Goal: Information Seeking & Learning: Learn about a topic

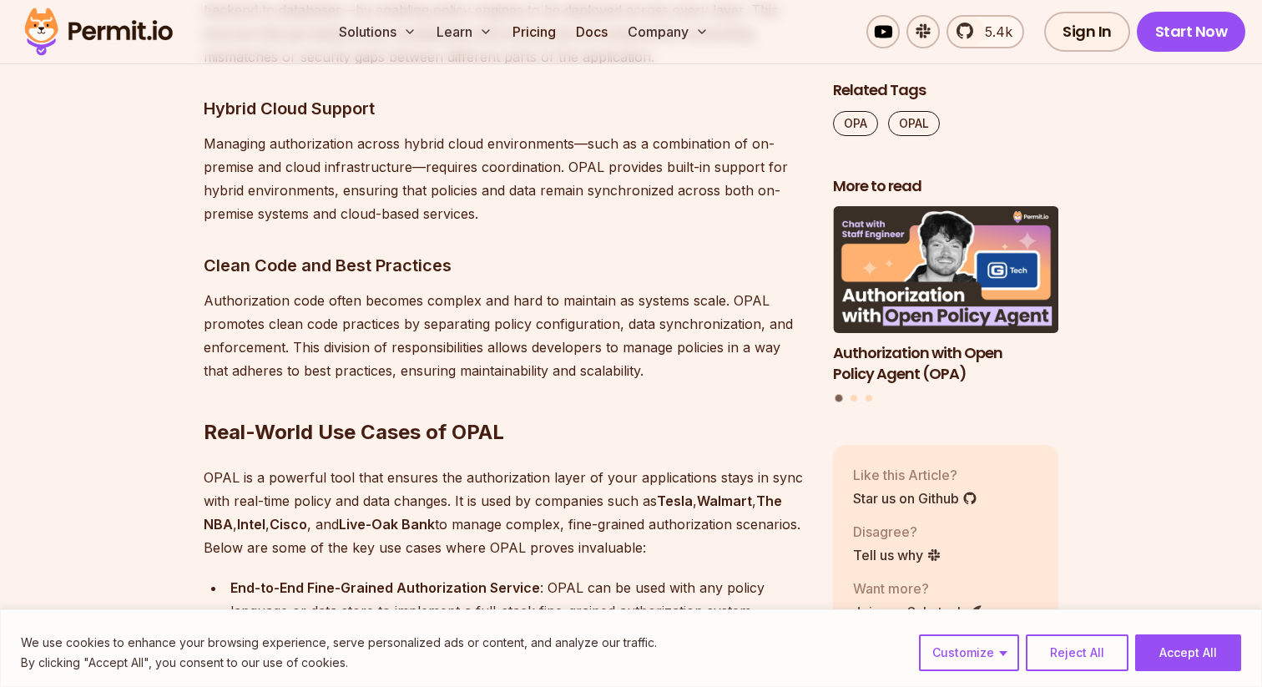
scroll to position [5000, 0]
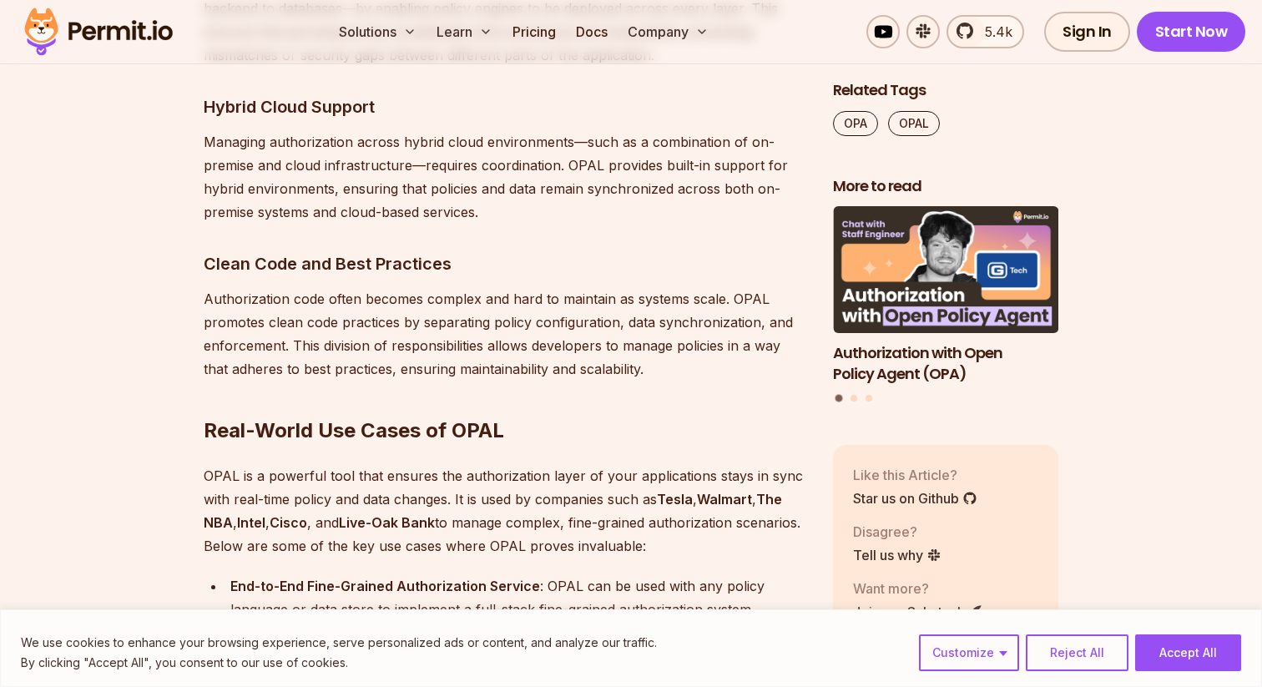
click at [321, 250] on h3 "Clean Code and Best Practices" at bounding box center [505, 263] width 602 height 27
click at [390, 349] on p "Authorization code often becomes complex and hard to maintain as systems scale.…" at bounding box center [505, 333] width 602 height 93
click at [318, 250] on h3 "Clean Code and Best Practices" at bounding box center [505, 263] width 602 height 27
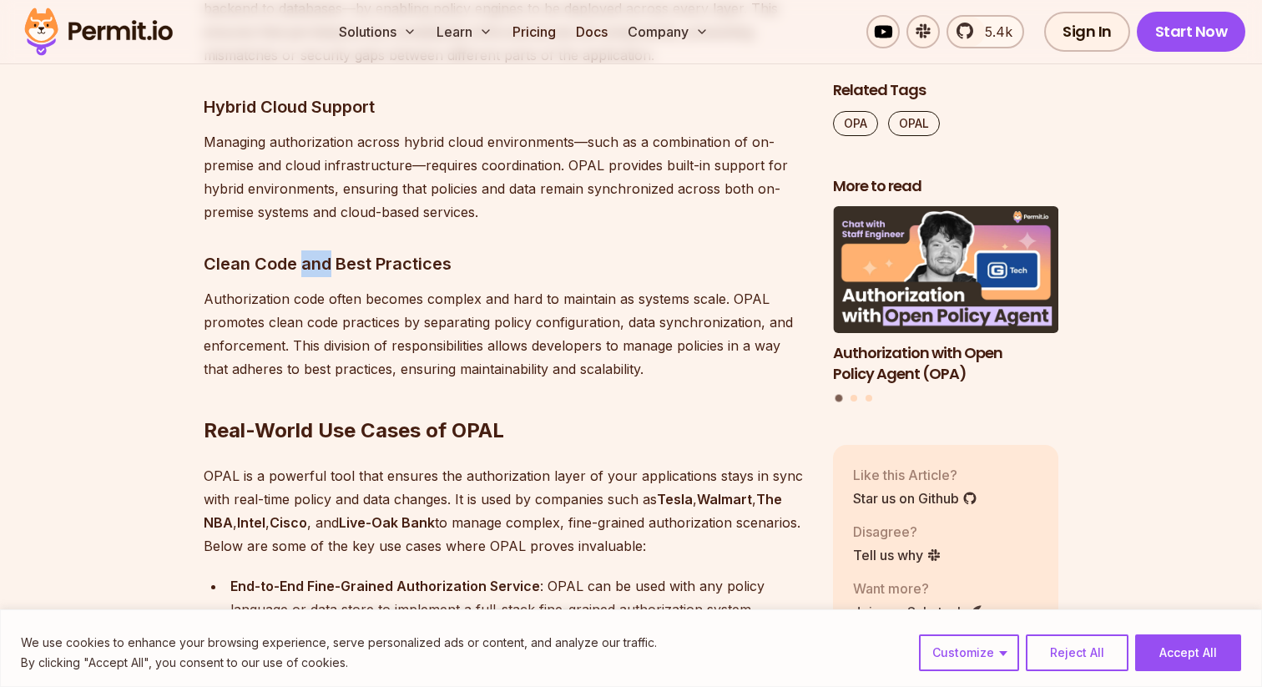
click at [318, 250] on h3 "Clean Code and Best Practices" at bounding box center [505, 263] width 602 height 27
click at [340, 396] on h2 "Real-World Use Cases of OPAL" at bounding box center [505, 396] width 602 height 93
click at [318, 403] on h2 "Real-World Use Cases of OPAL" at bounding box center [505, 396] width 602 height 93
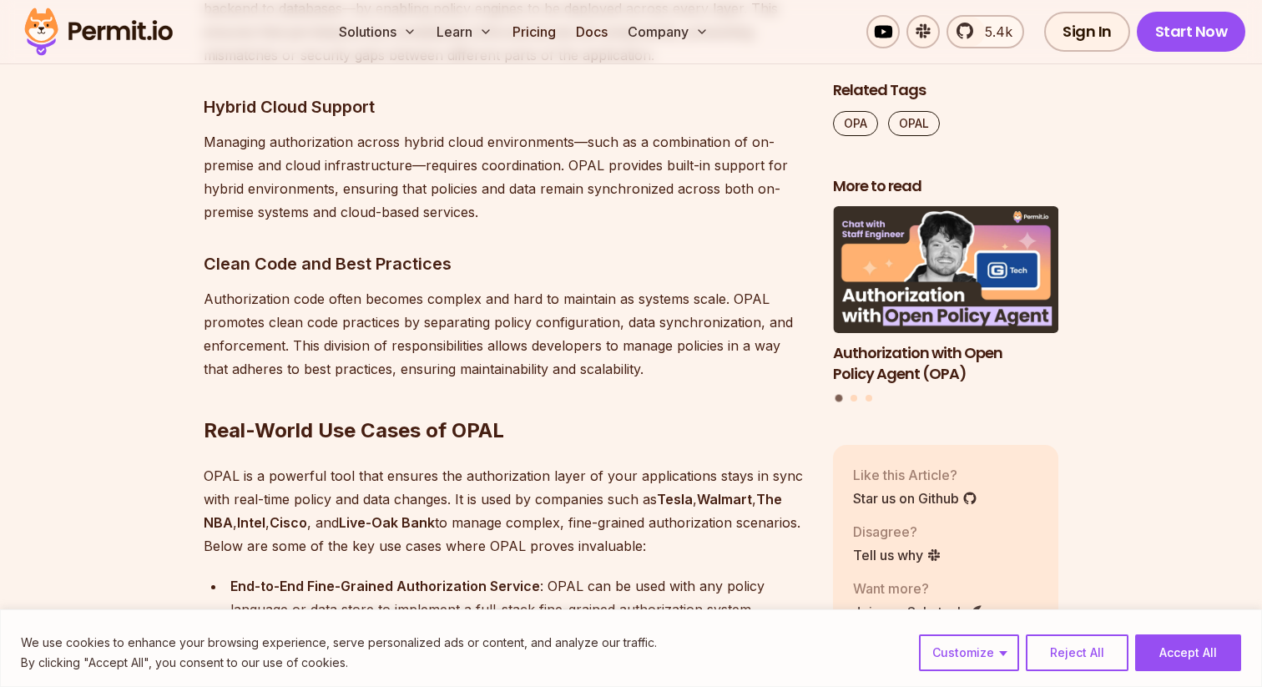
click at [340, 250] on h3 "Clean Code and Best Practices" at bounding box center [505, 263] width 602 height 27
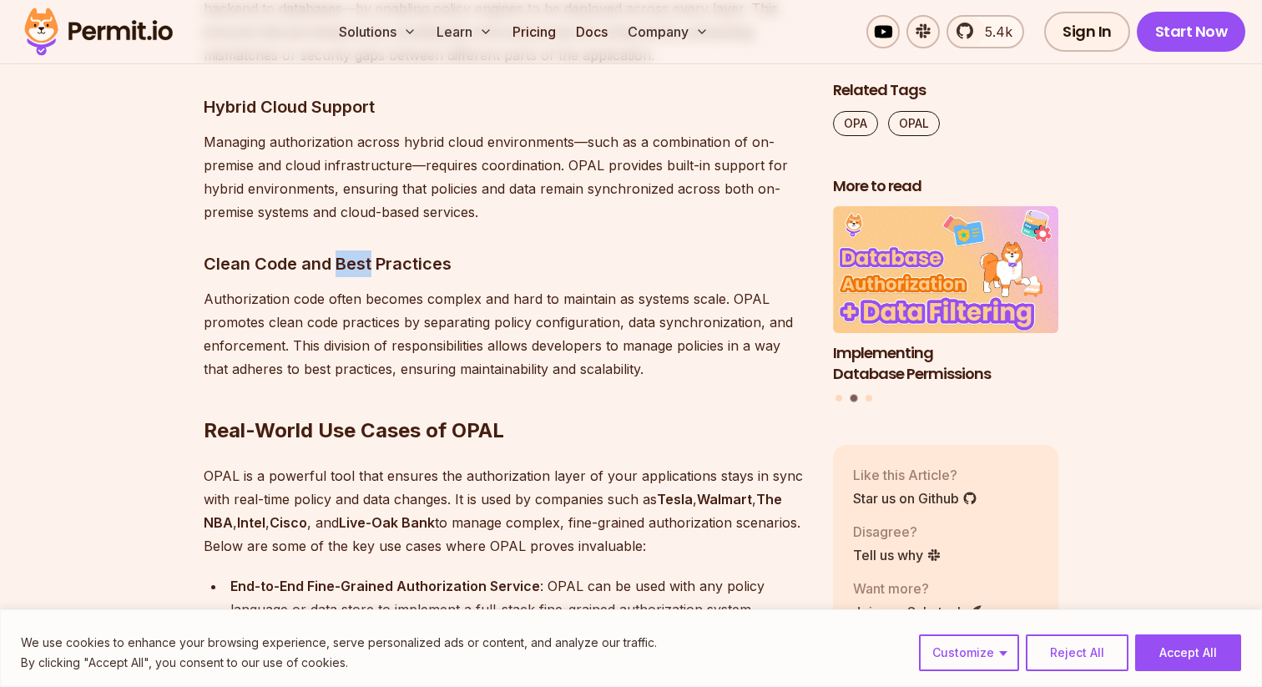
click at [340, 250] on h3 "Clean Code and Best Practices" at bounding box center [505, 263] width 602 height 27
click at [426, 396] on h2 "Real-World Use Cases of OPAL" at bounding box center [505, 396] width 602 height 93
click at [376, 250] on h3 "Clean Code and Best Practices" at bounding box center [505, 263] width 602 height 27
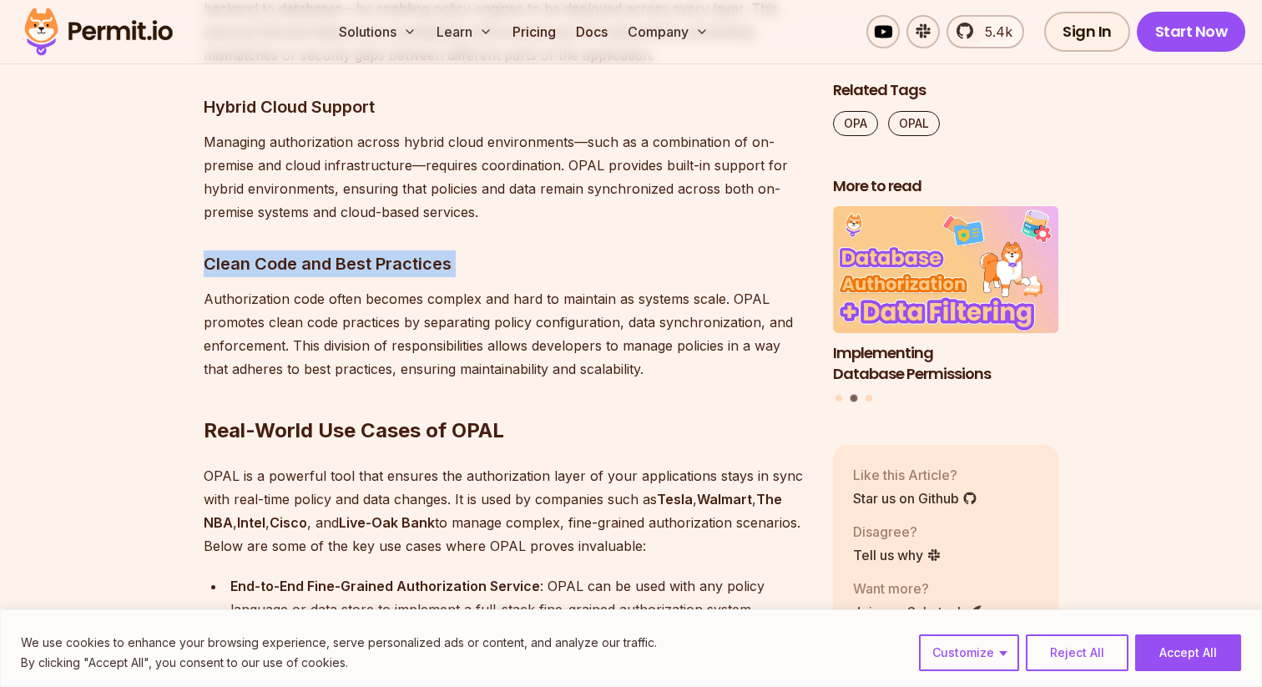
click at [376, 250] on h3 "Clean Code and Best Practices" at bounding box center [505, 263] width 602 height 27
click at [406, 381] on h2 "Real-World Use Cases of OPAL" at bounding box center [505, 396] width 602 height 93
click at [380, 250] on h3 "Clean Code and Best Practices" at bounding box center [505, 263] width 602 height 27
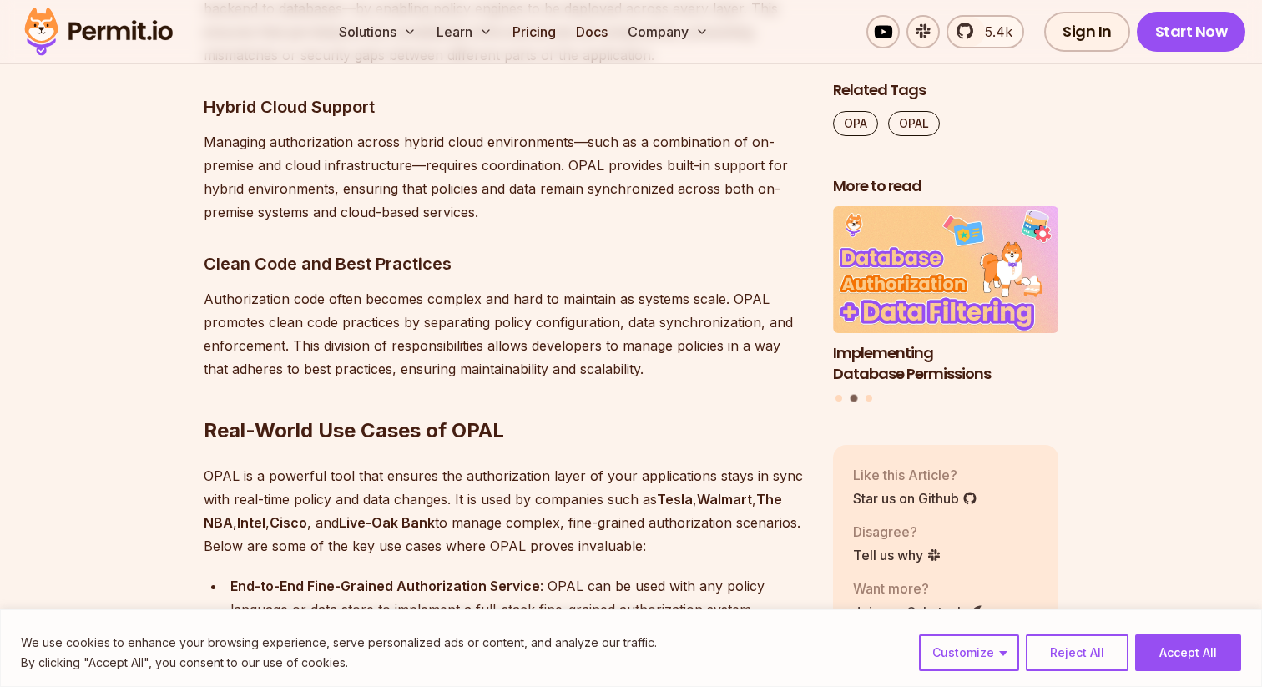
click at [421, 405] on h2 "Real-World Use Cases of OPAL" at bounding box center [505, 396] width 602 height 93
click at [400, 250] on h3 "Clean Code and Best Practices" at bounding box center [505, 263] width 602 height 27
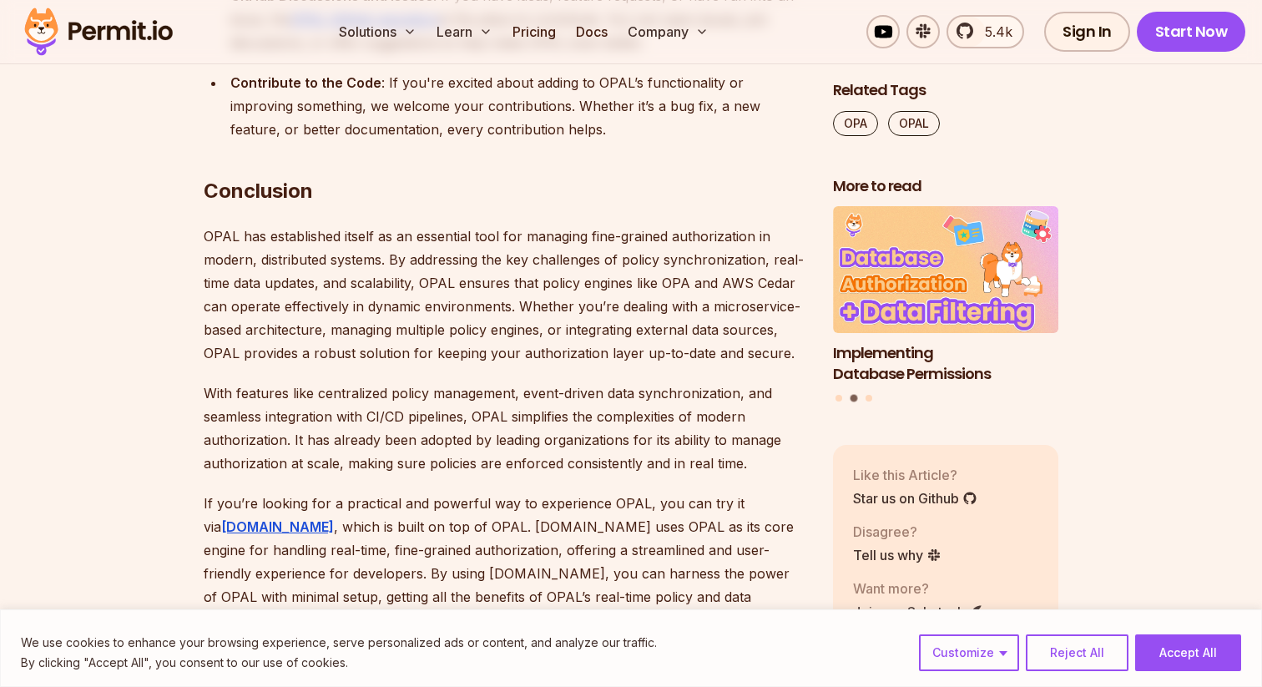
scroll to position [9769, 0]
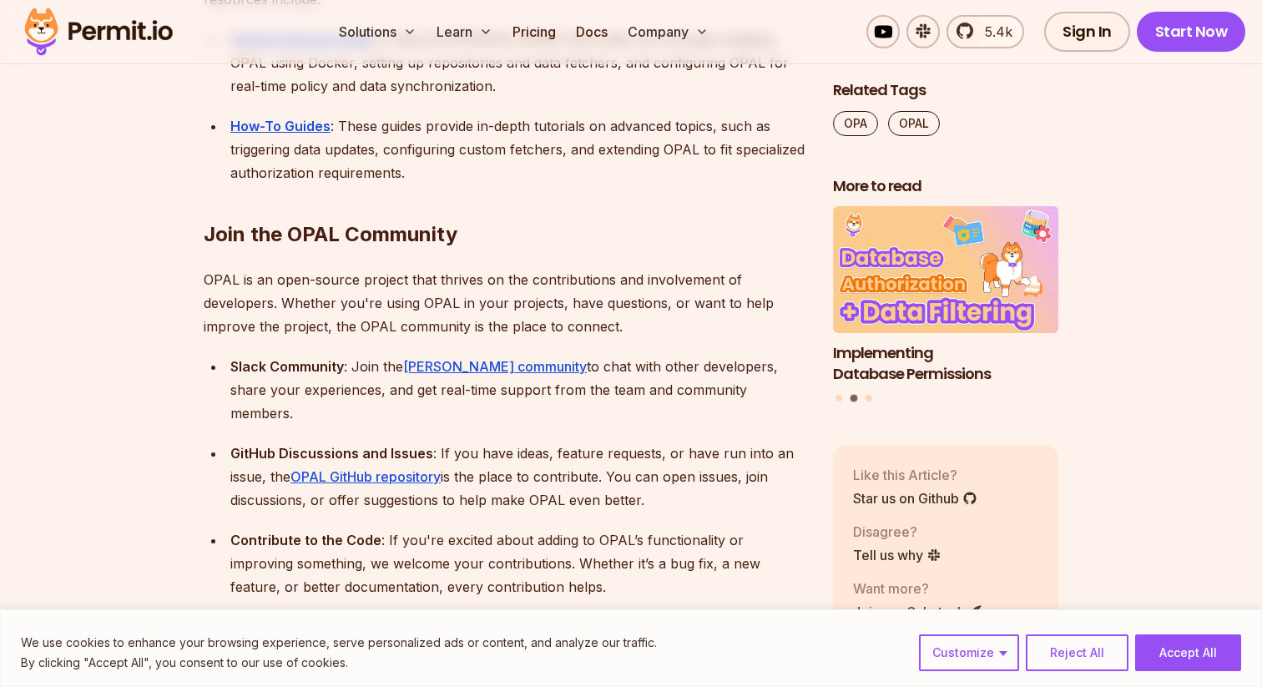
click at [513, 441] on div "GitHub Discussions and Issues : If you have ideas, feature requests, or have ru…" at bounding box center [518, 476] width 576 height 70
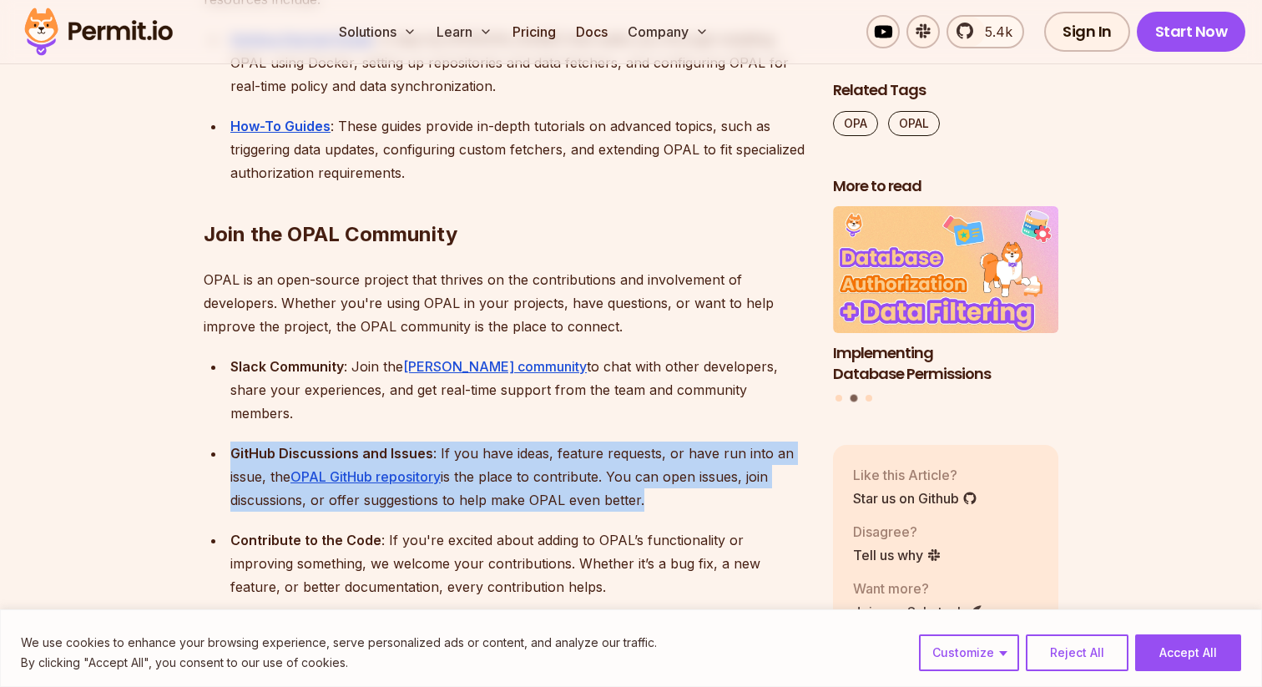
click at [513, 441] on div "GitHub Discussions and Issues : If you have ideas, feature requests, or have ru…" at bounding box center [518, 476] width 576 height 70
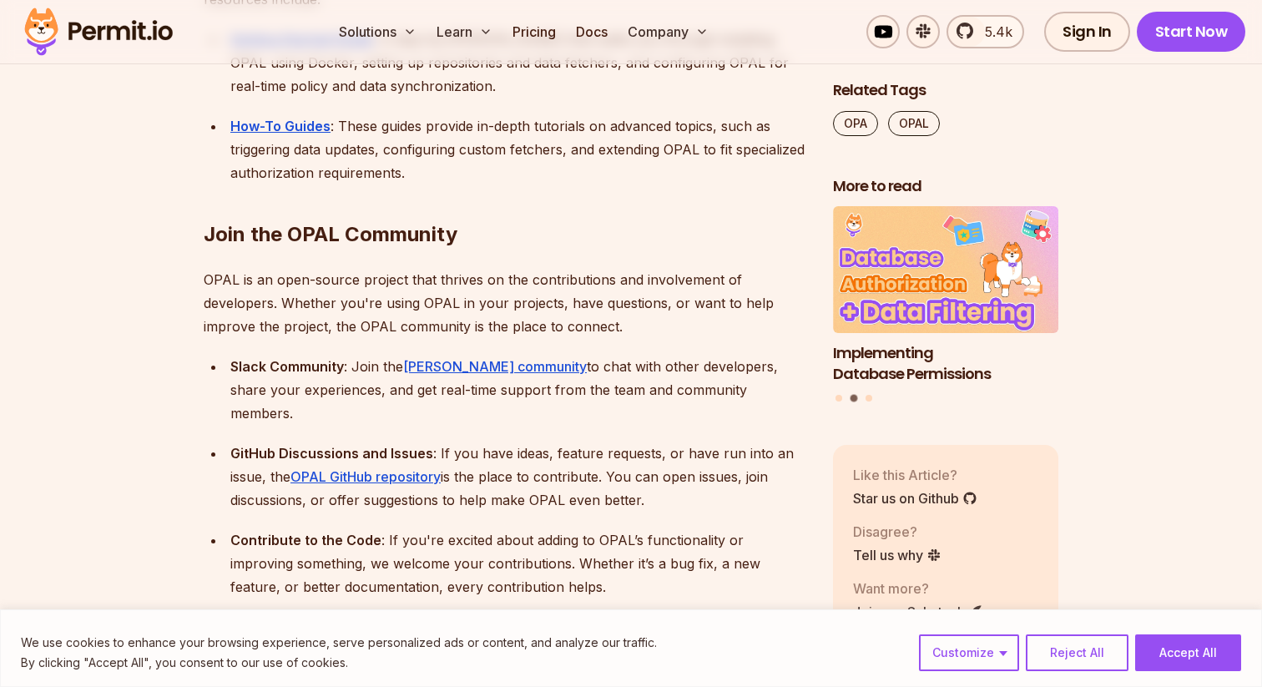
click at [483, 268] on p "OPAL is an open-source project that thrives on the contributions and involvemen…" at bounding box center [505, 303] width 602 height 70
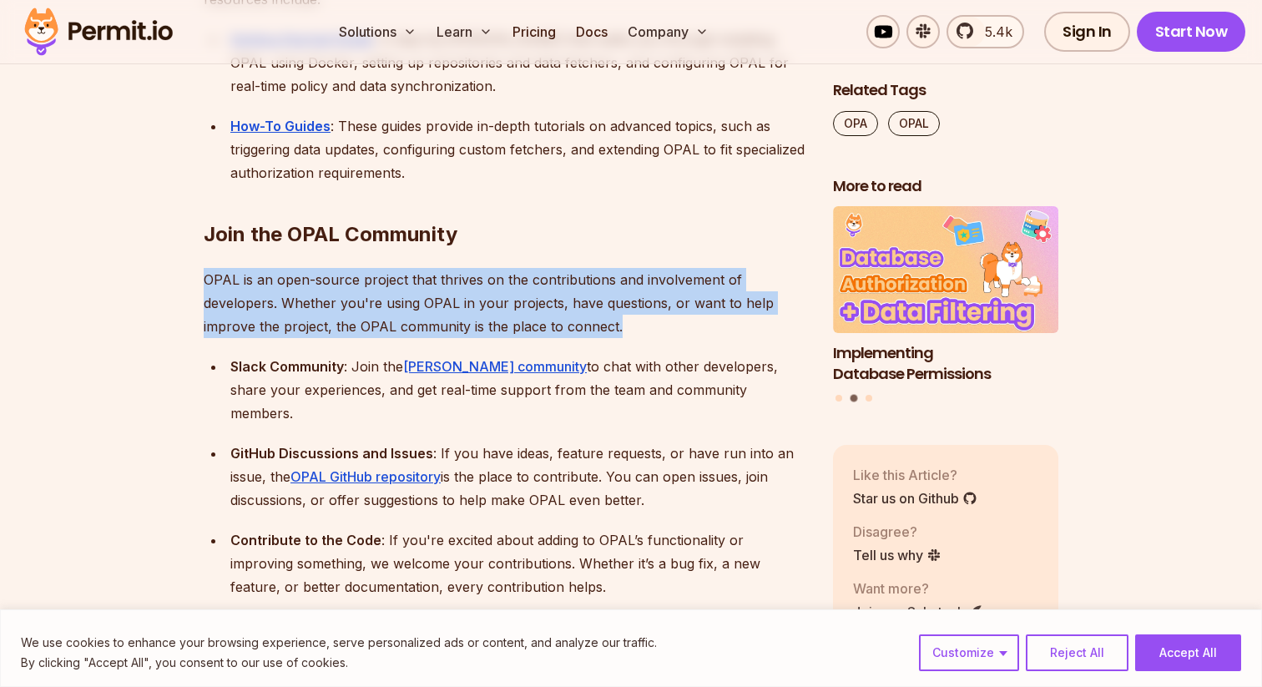
click at [483, 268] on p "OPAL is an open-source project that thrives on the contributions and involvemen…" at bounding box center [505, 303] width 602 height 70
click at [445, 268] on p "OPAL is an open-source project that thrives on the contributions and involvemen…" at bounding box center [505, 303] width 602 height 70
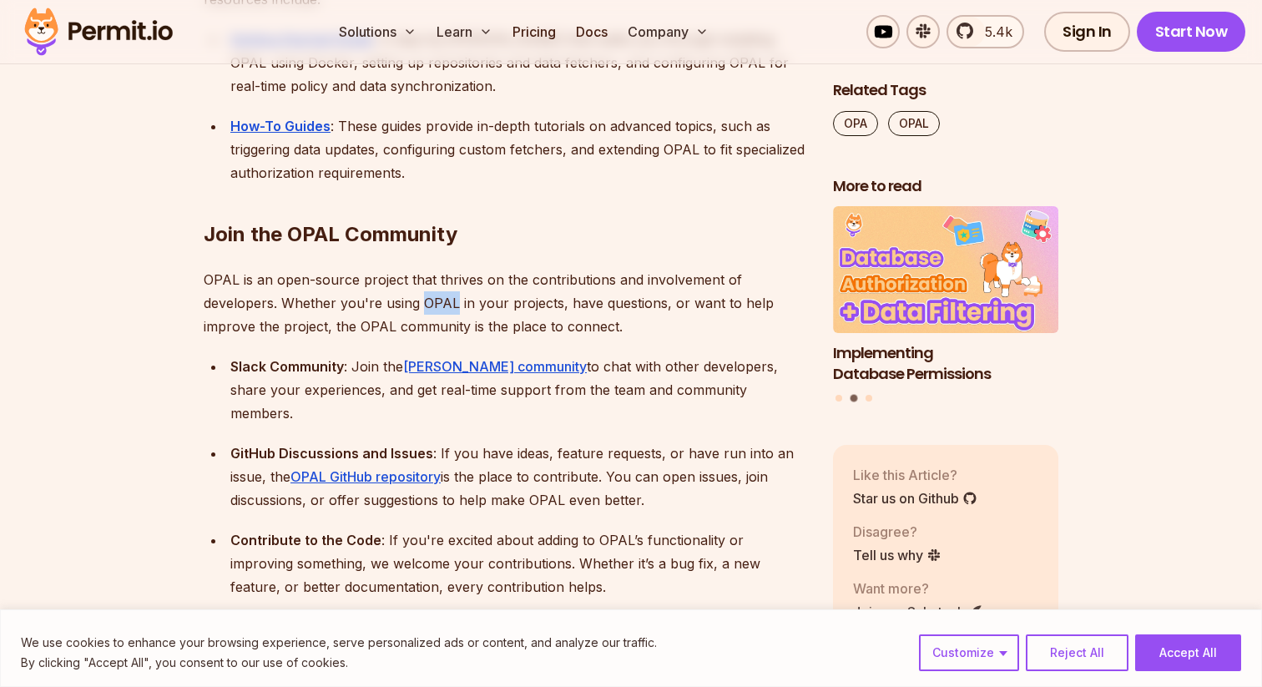
click at [445, 268] on p "OPAL is an open-source project that thrives on the contributions and involvemen…" at bounding box center [505, 303] width 602 height 70
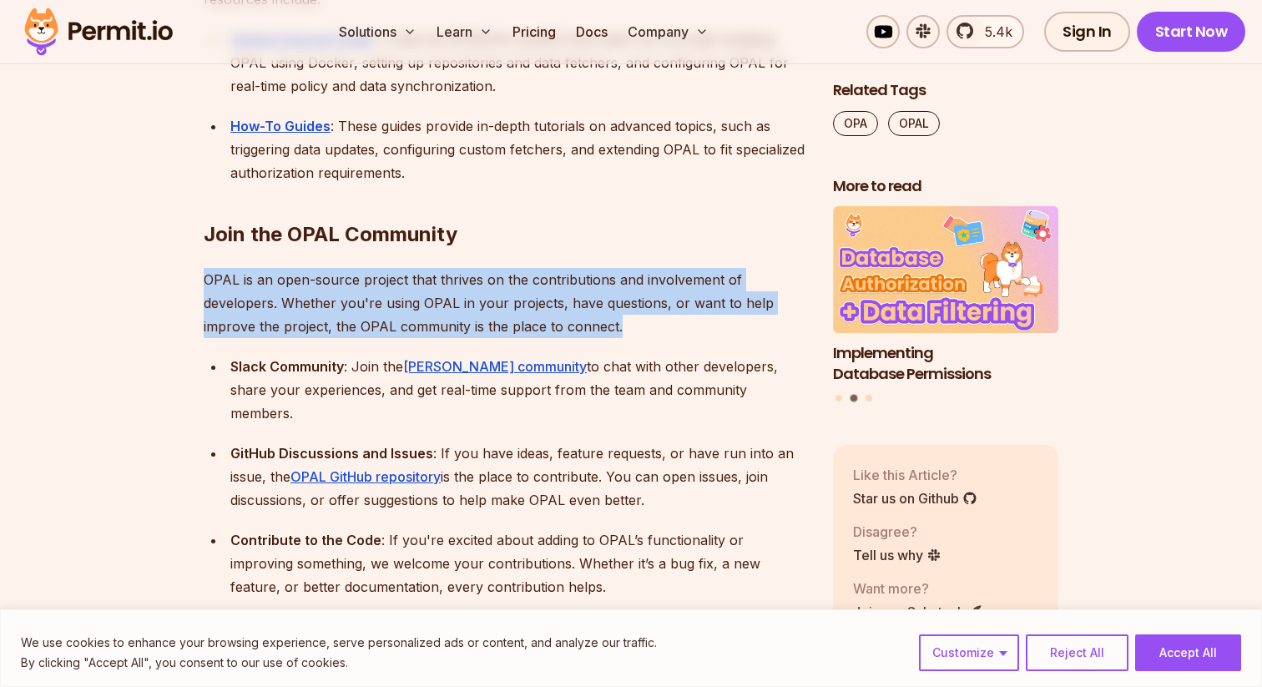
click at [445, 268] on p "OPAL is an open-source project that thrives on the contributions and involvemen…" at bounding box center [505, 303] width 602 height 70
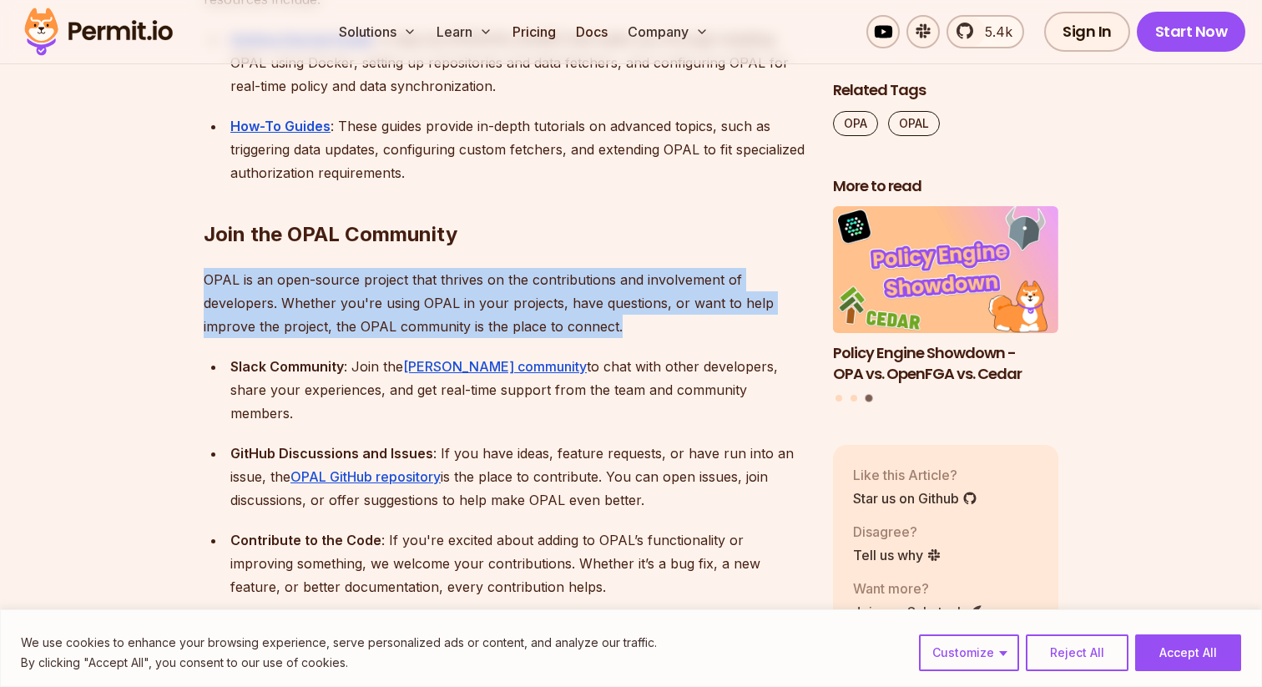
click at [460, 268] on p "OPAL is an open-source project that thrives on the contributions and involvemen…" at bounding box center [505, 303] width 602 height 70
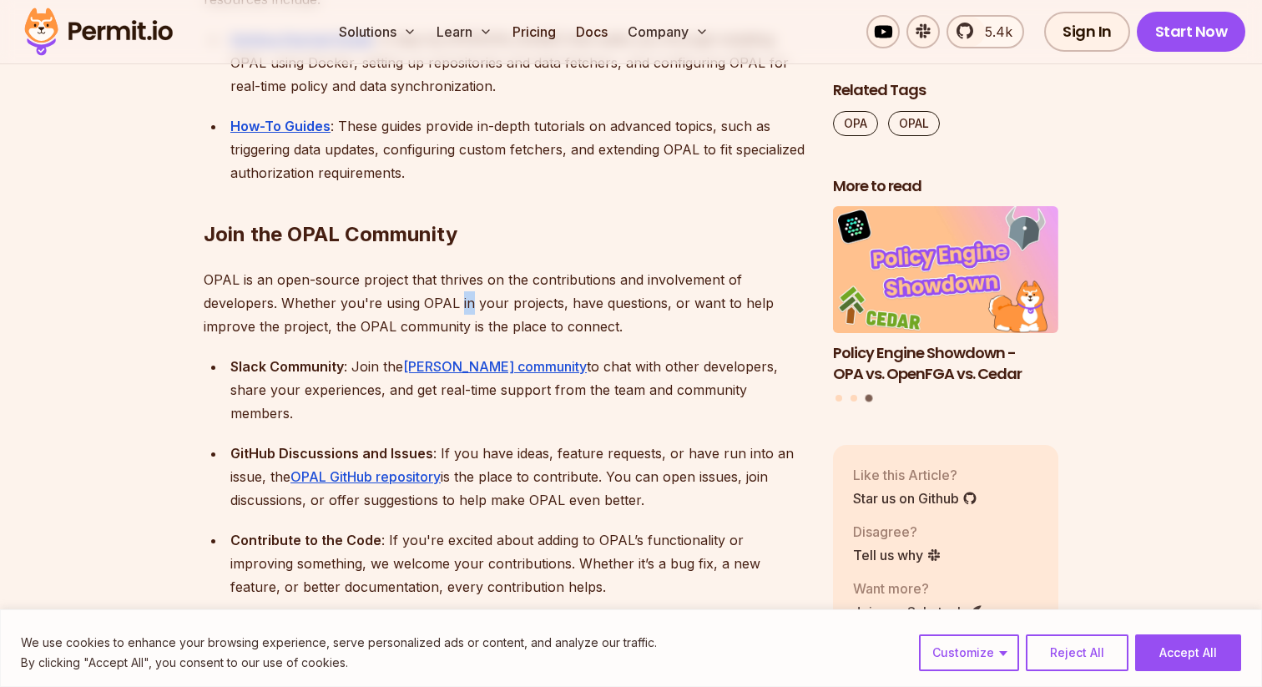
click at [460, 268] on p "OPAL is an open-source project that thrives on the contributions and involvemen…" at bounding box center [505, 303] width 602 height 70
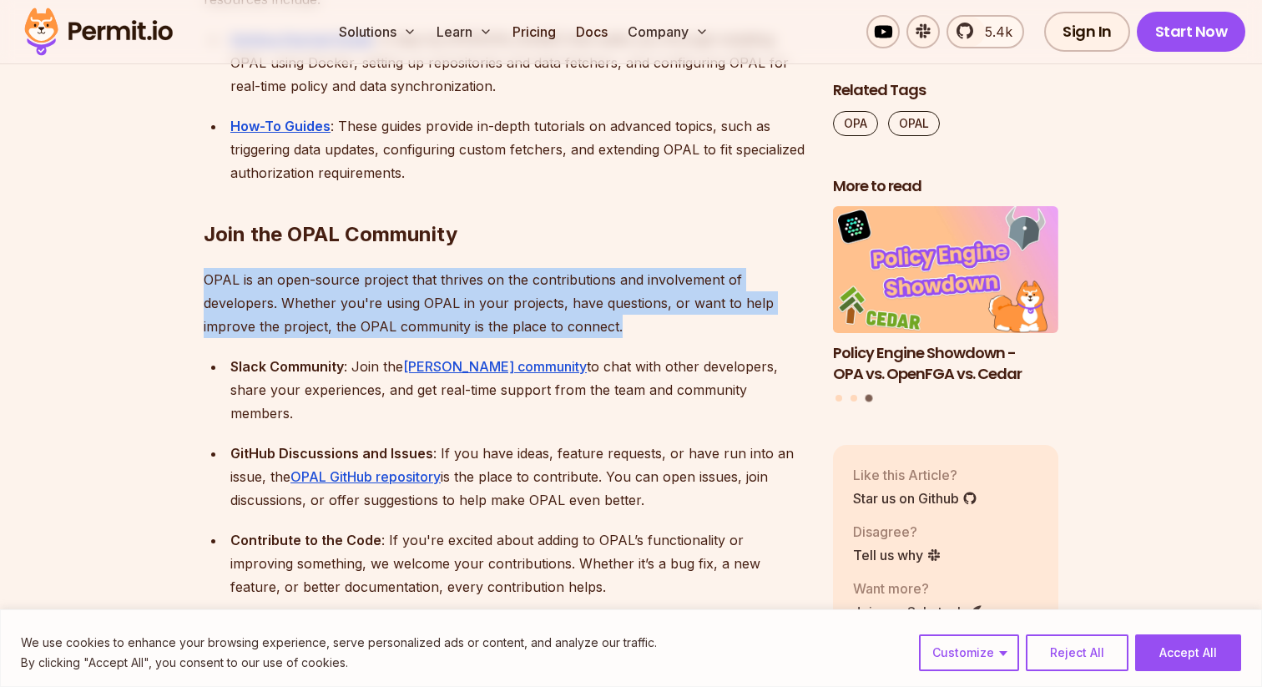
click at [460, 268] on p "OPAL is an open-source project that thrives on the contributions and involvemen…" at bounding box center [505, 303] width 602 height 70
click at [521, 268] on p "OPAL is an open-source project that thrives on the contributions and involvemen…" at bounding box center [505, 303] width 602 height 70
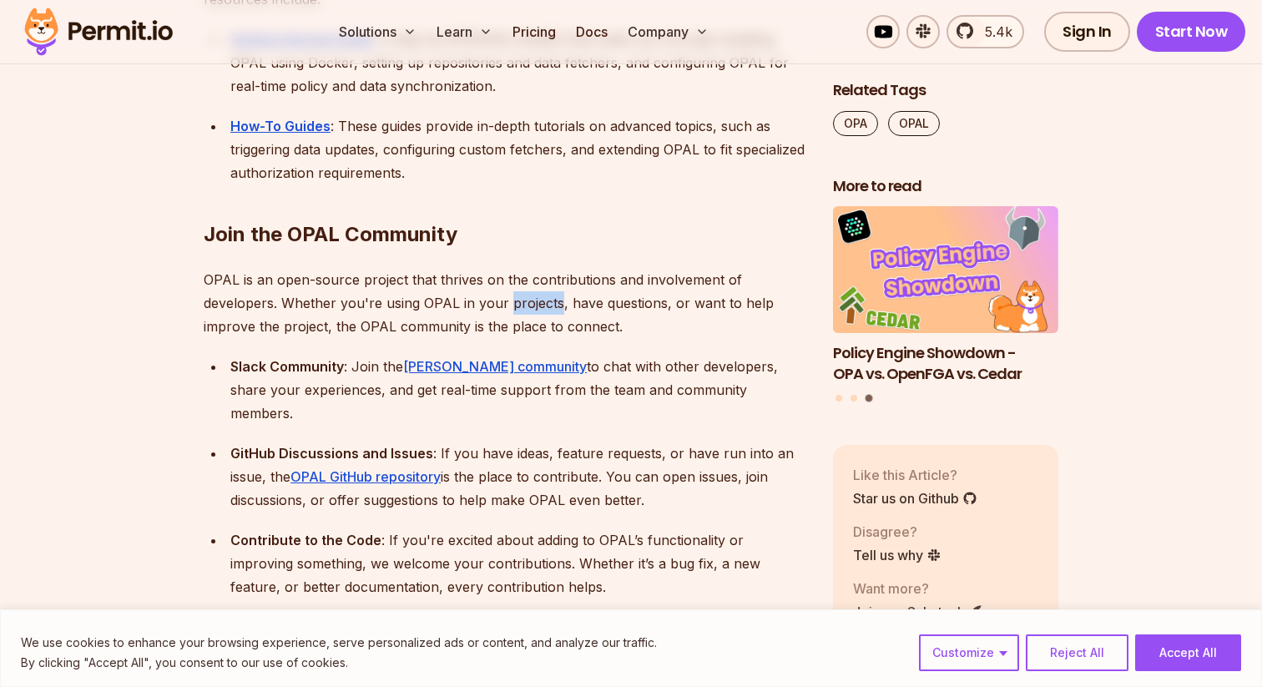
click at [521, 268] on p "OPAL is an open-source project that thrives on the contributions and involvemen…" at bounding box center [505, 303] width 602 height 70
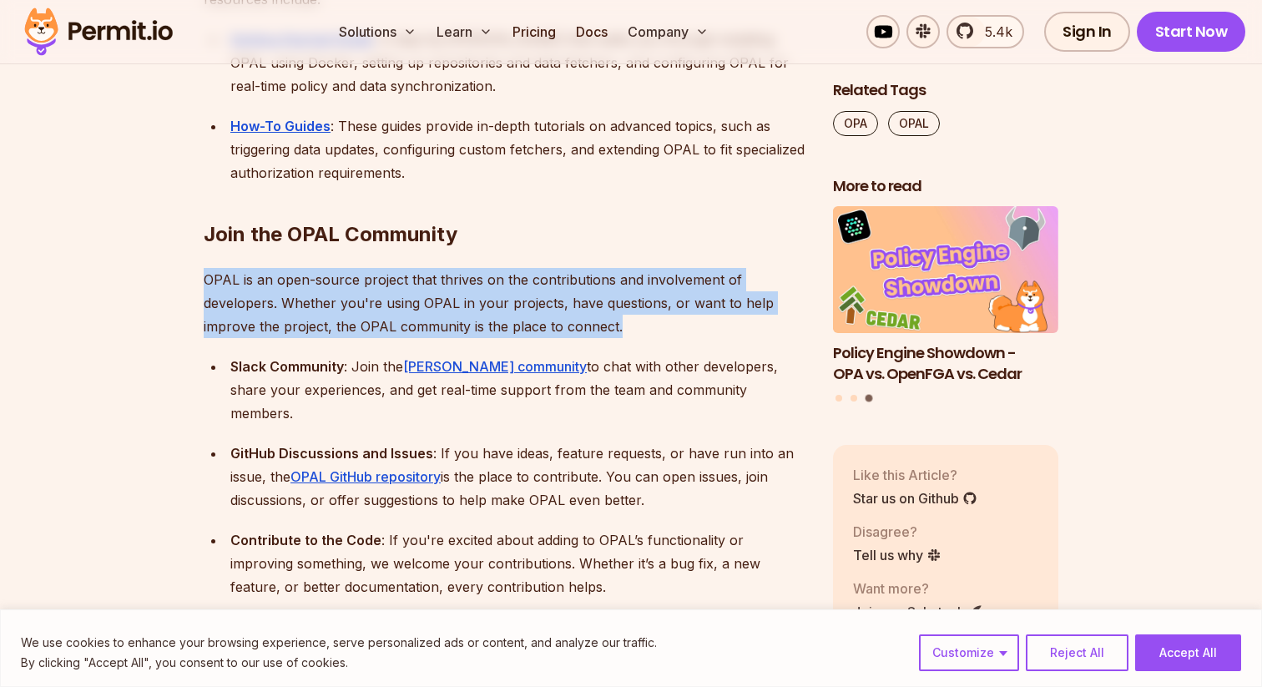
click at [521, 268] on p "OPAL is an open-source project that thrives on the contributions and involvemen…" at bounding box center [505, 303] width 602 height 70
click at [652, 268] on p "OPAL is an open-source project that thrives on the contributions and involvemen…" at bounding box center [505, 303] width 602 height 70
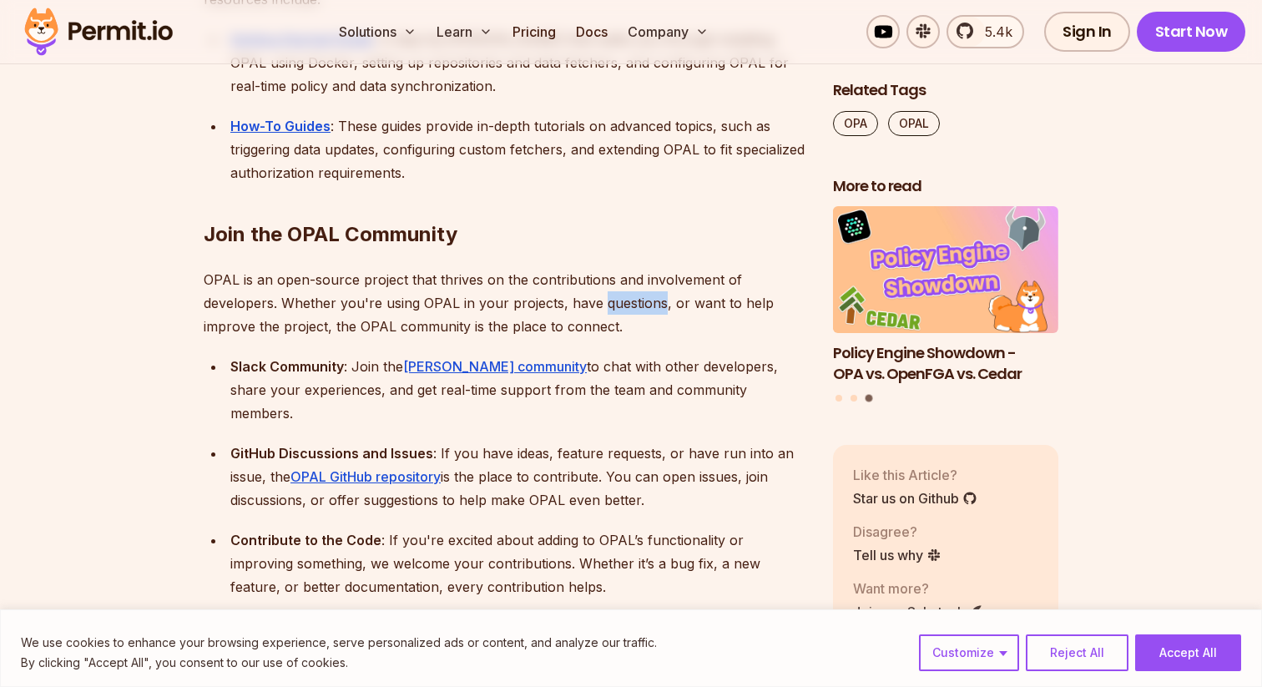
click at [652, 268] on p "OPAL is an open-source project that thrives on the contributions and involvemen…" at bounding box center [505, 303] width 602 height 70
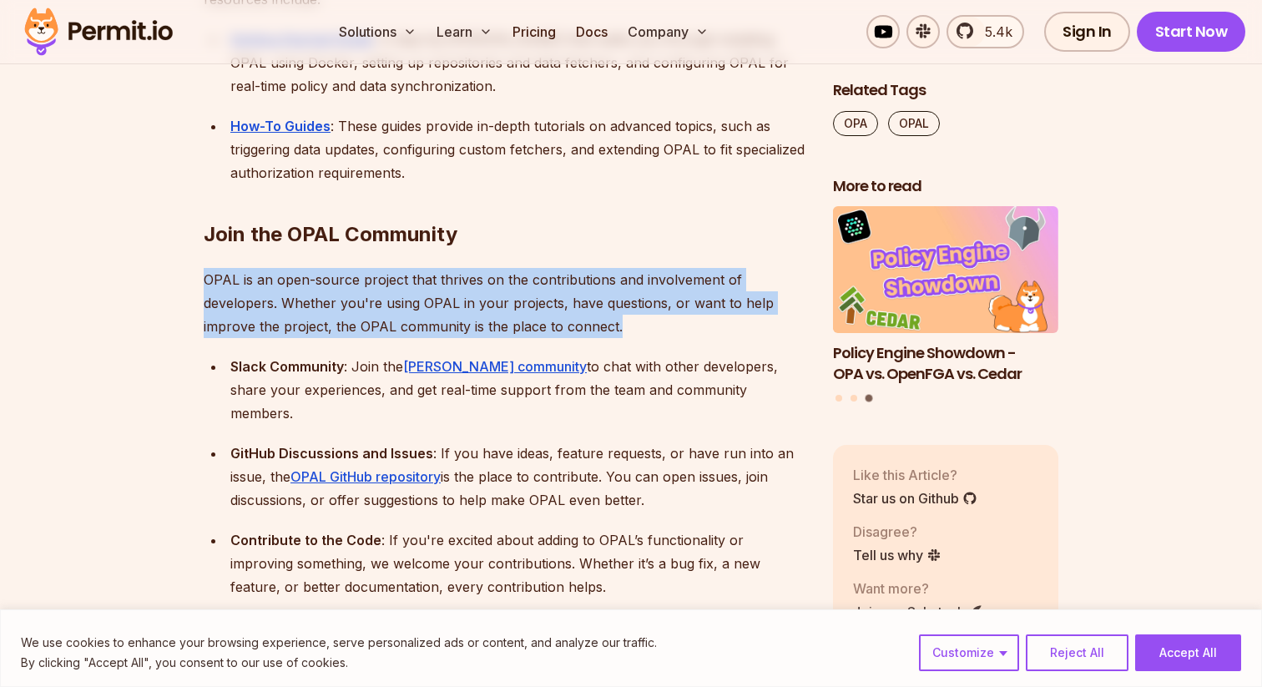
click at [652, 268] on p "OPAL is an open-source project that thrives on the contributions and involvemen…" at bounding box center [505, 303] width 602 height 70
click at [518, 268] on p "OPAL is an open-source project that thrives on the contributions and involvemen…" at bounding box center [505, 303] width 602 height 70
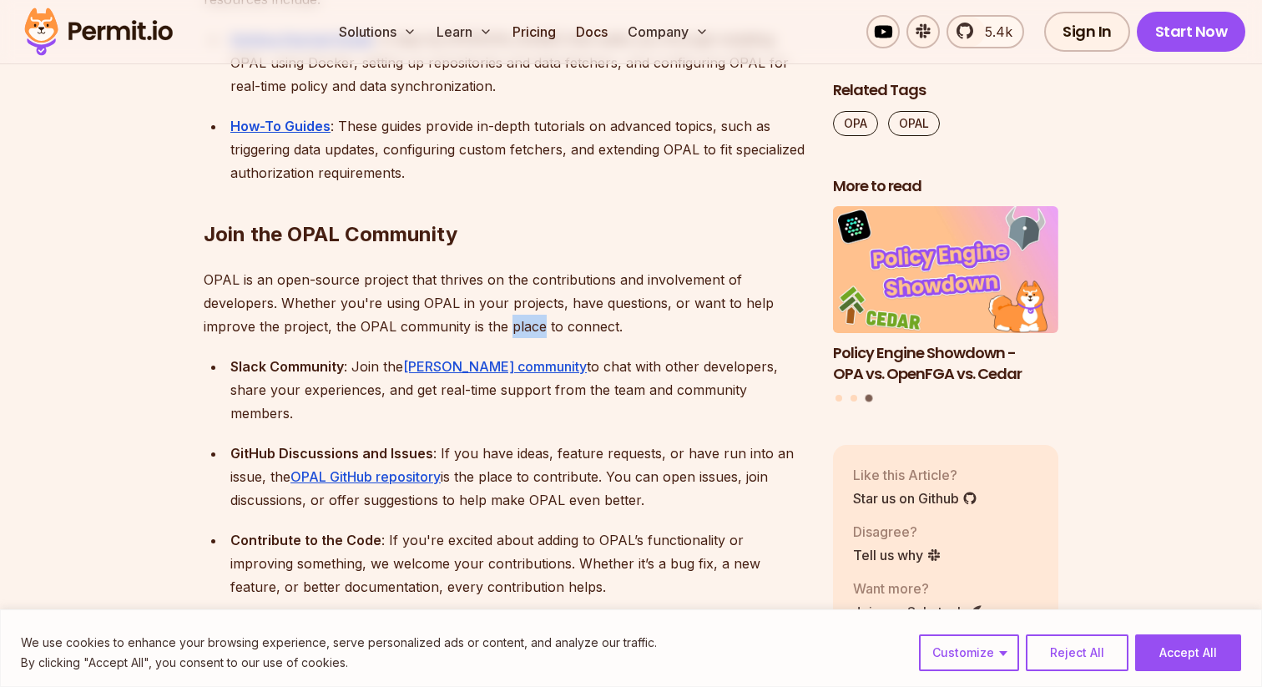
click at [518, 268] on p "OPAL is an open-source project that thrives on the contributions and involvemen…" at bounding box center [505, 303] width 602 height 70
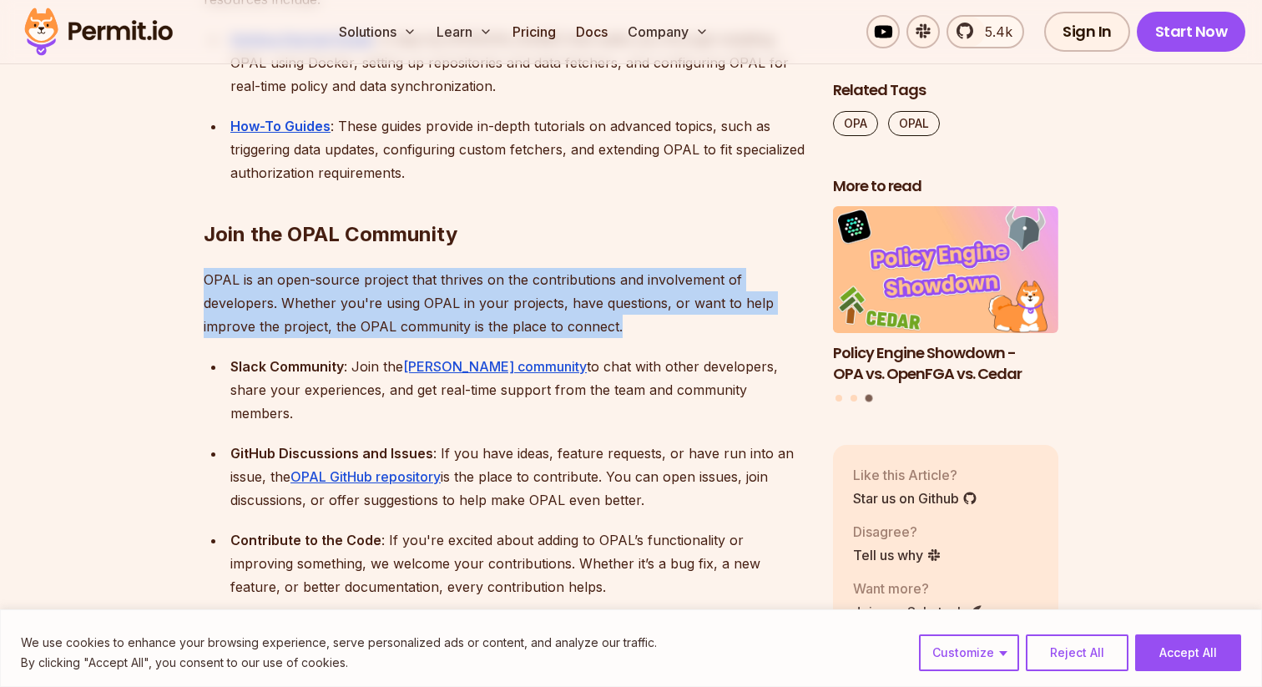
click at [518, 268] on p "OPAL is an open-source project that thrives on the contributions and involvemen…" at bounding box center [505, 303] width 602 height 70
click at [576, 268] on p "OPAL is an open-source project that thrives on the contributions and involvemen…" at bounding box center [505, 303] width 602 height 70
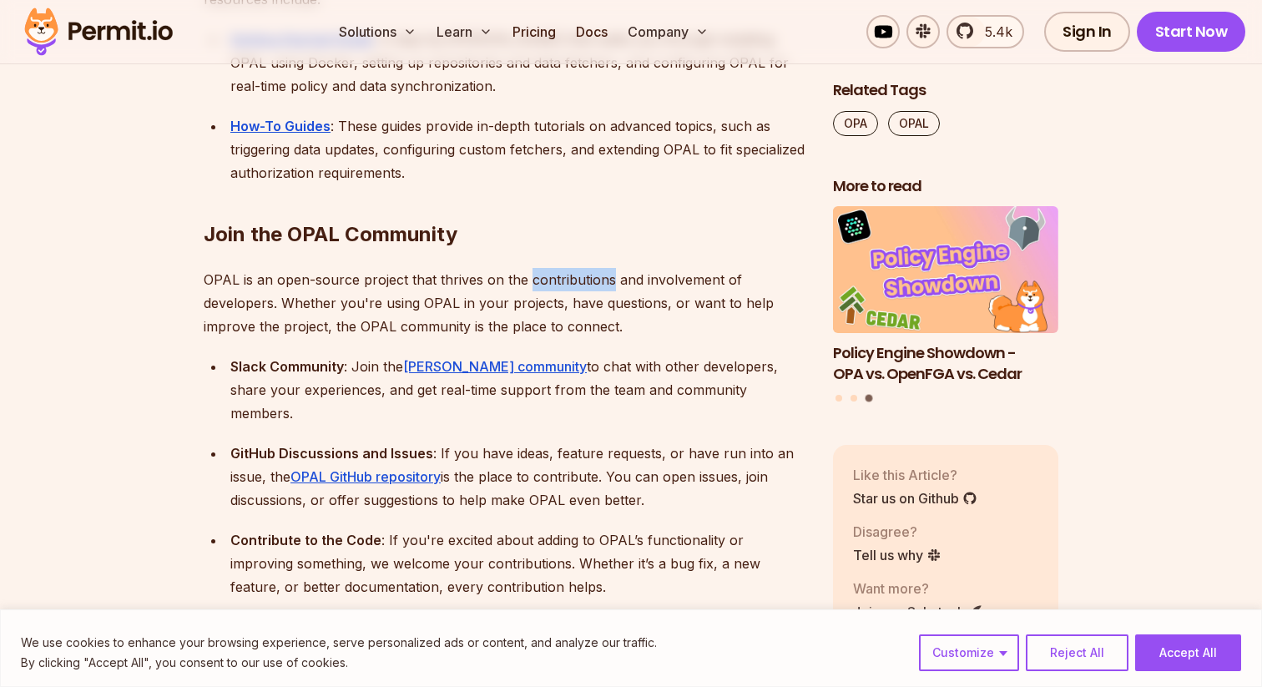
click at [576, 268] on p "OPAL is an open-source project that thrives on the contributions and involvemen…" at bounding box center [505, 303] width 602 height 70
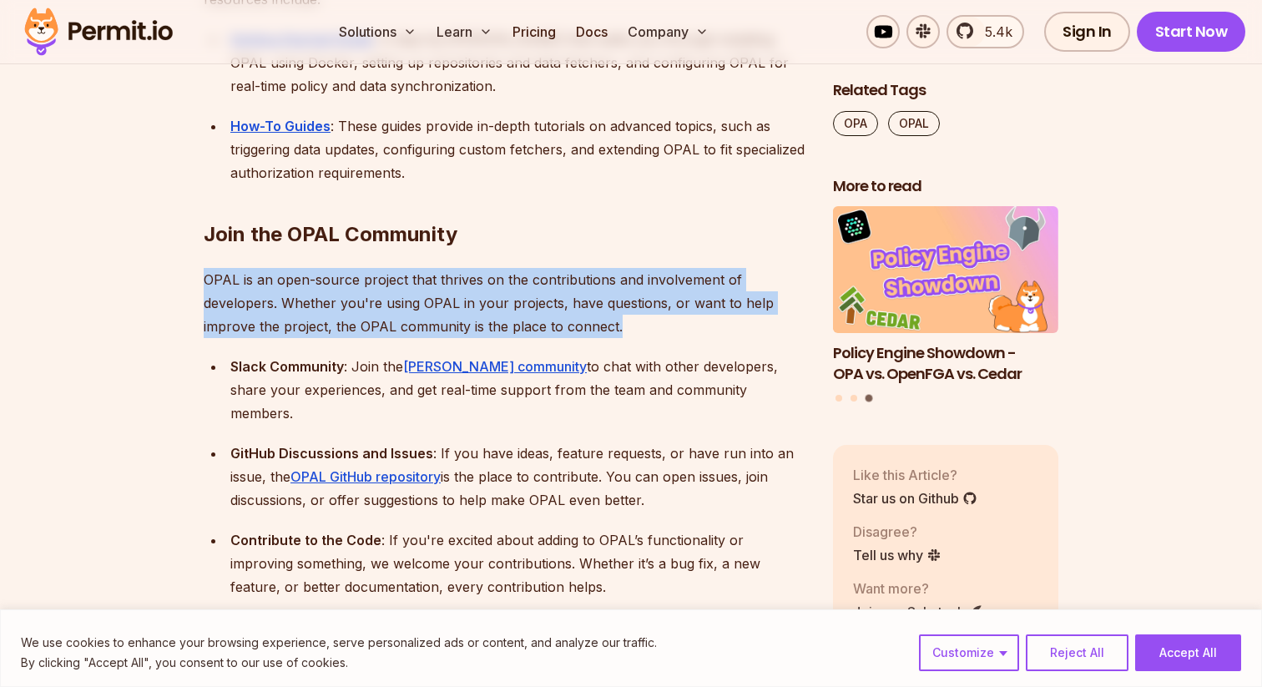
click at [576, 268] on p "OPAL is an open-source project that thrives on the contributions and involvemen…" at bounding box center [505, 303] width 602 height 70
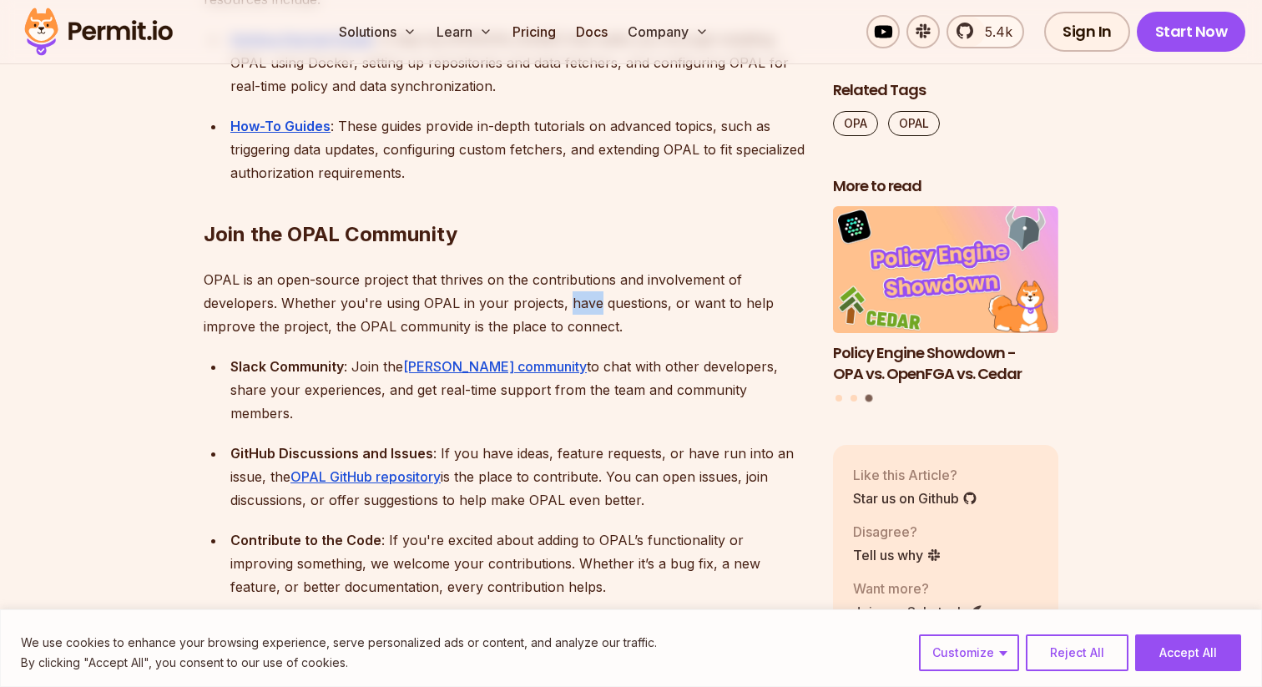
click at [576, 268] on p "OPAL is an open-source project that thrives on the contributions and involvemen…" at bounding box center [505, 303] width 602 height 70
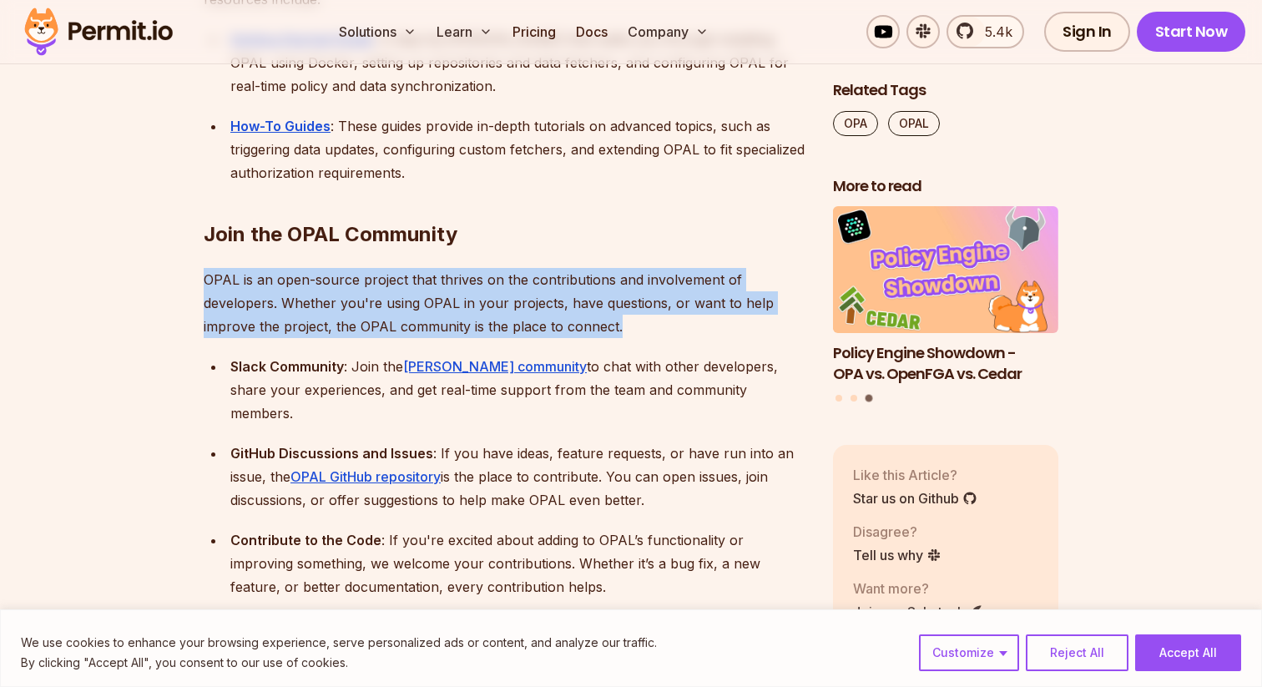
click at [576, 268] on p "OPAL is an open-source project that thrives on the contributions and involvemen…" at bounding box center [505, 303] width 602 height 70
click at [594, 268] on p "OPAL is an open-source project that thrives on the contributions and involvemen…" at bounding box center [505, 303] width 602 height 70
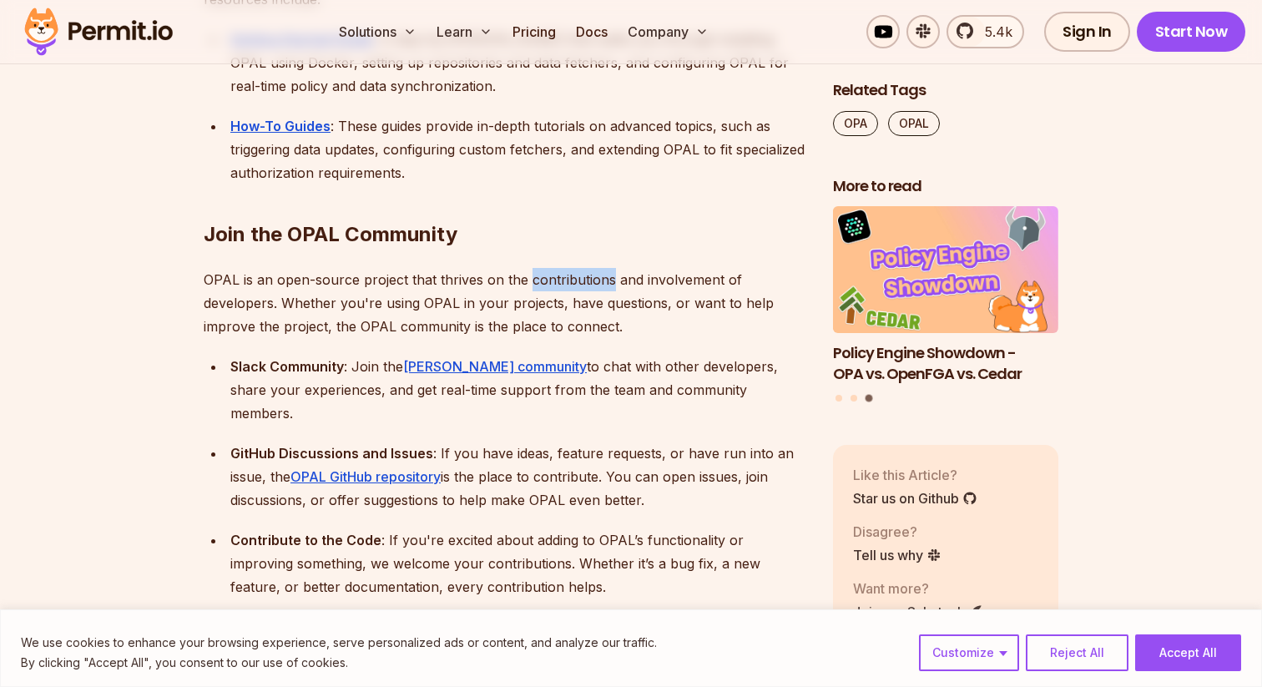
click at [594, 268] on p "OPAL is an open-source project that thrives on the contributions and involvemen…" at bounding box center [505, 303] width 602 height 70
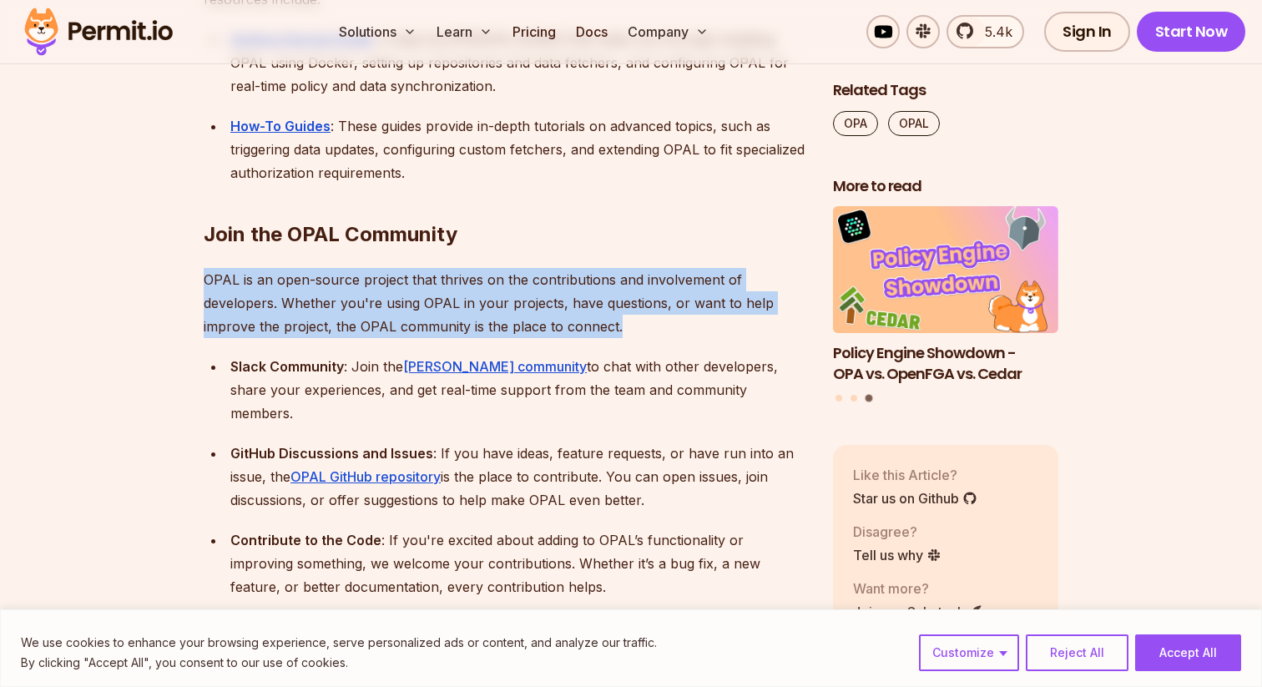
click at [594, 268] on p "OPAL is an open-source project that thrives on the contributions and involvemen…" at bounding box center [505, 303] width 602 height 70
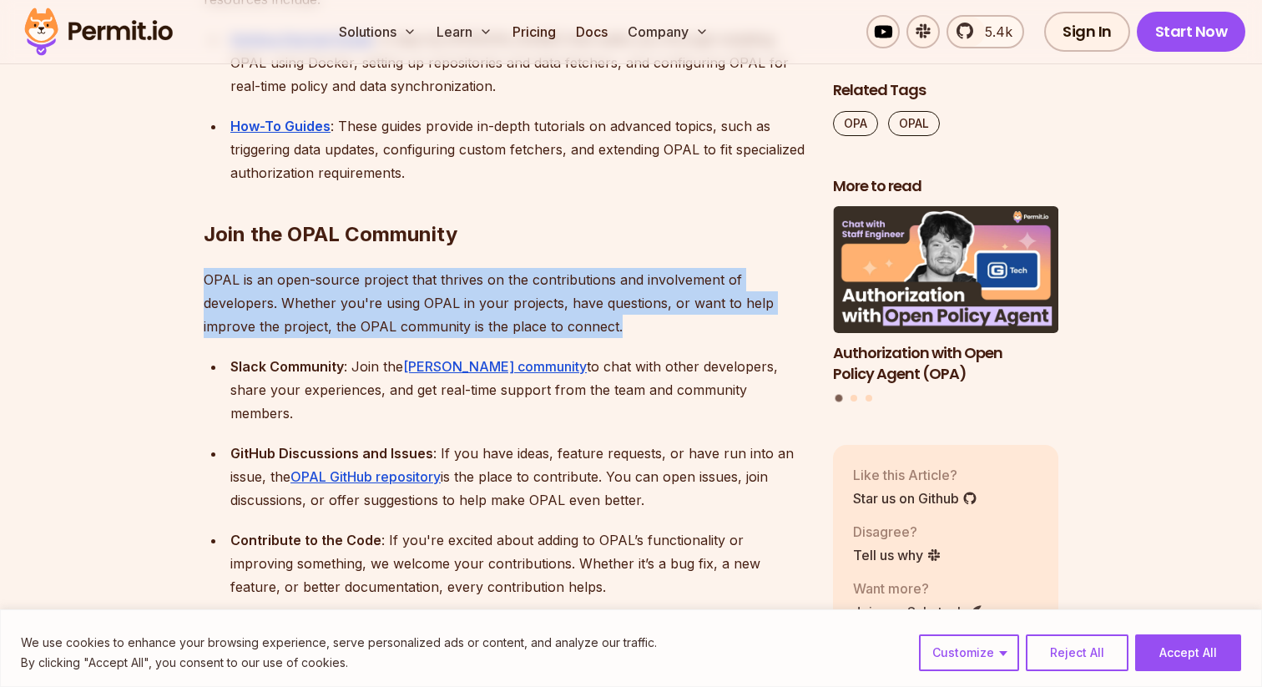
click at [506, 268] on p "OPAL is an open-source project that thrives on the contributions and involvemen…" at bounding box center [505, 303] width 602 height 70
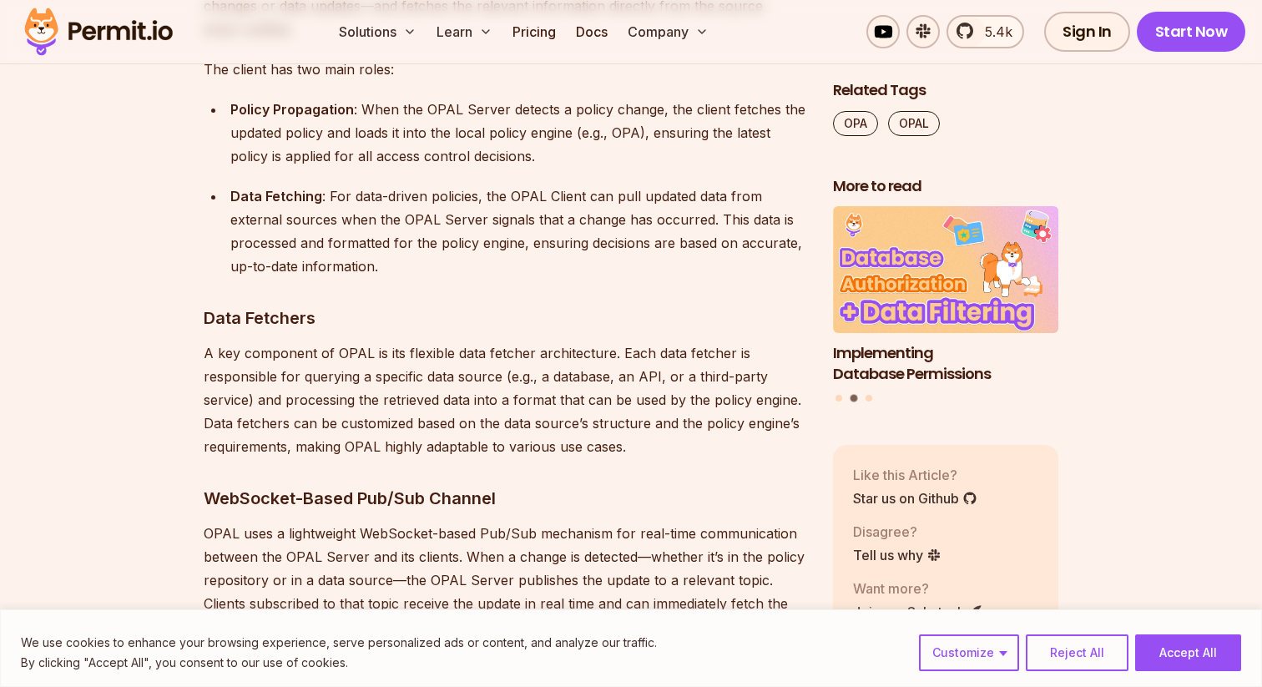
scroll to position [6609, 0]
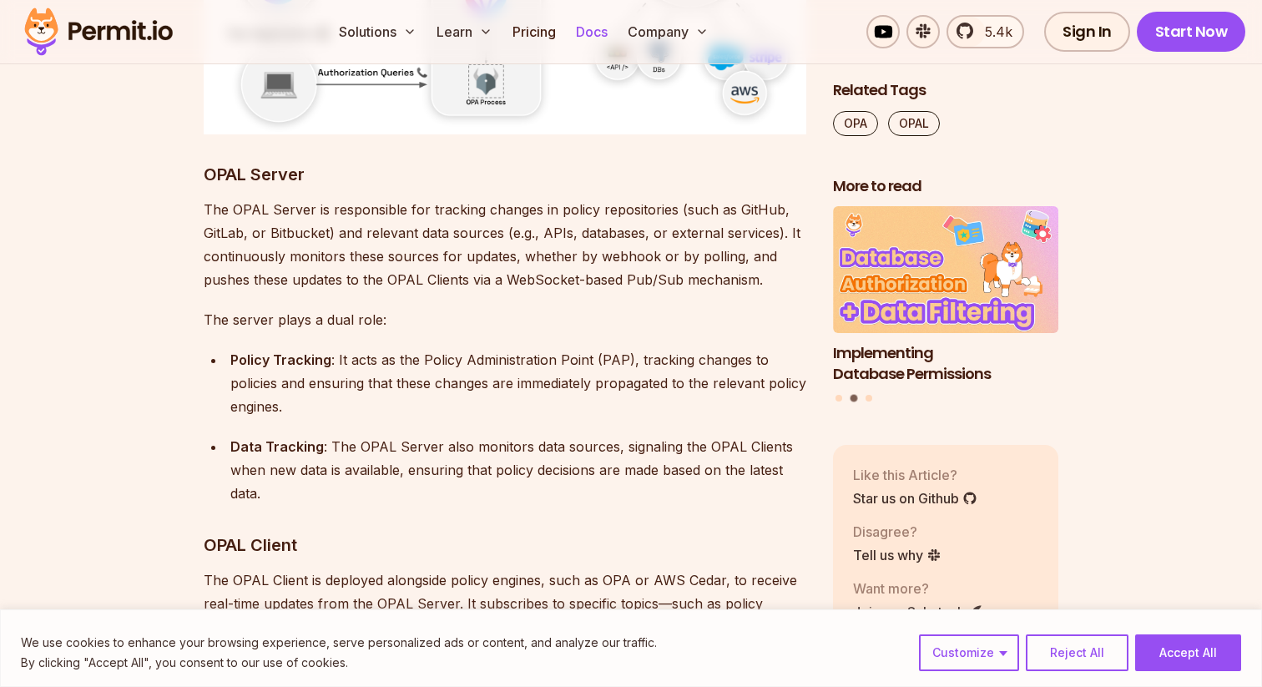
click at [584, 31] on link "Docs" at bounding box center [591, 31] width 45 height 33
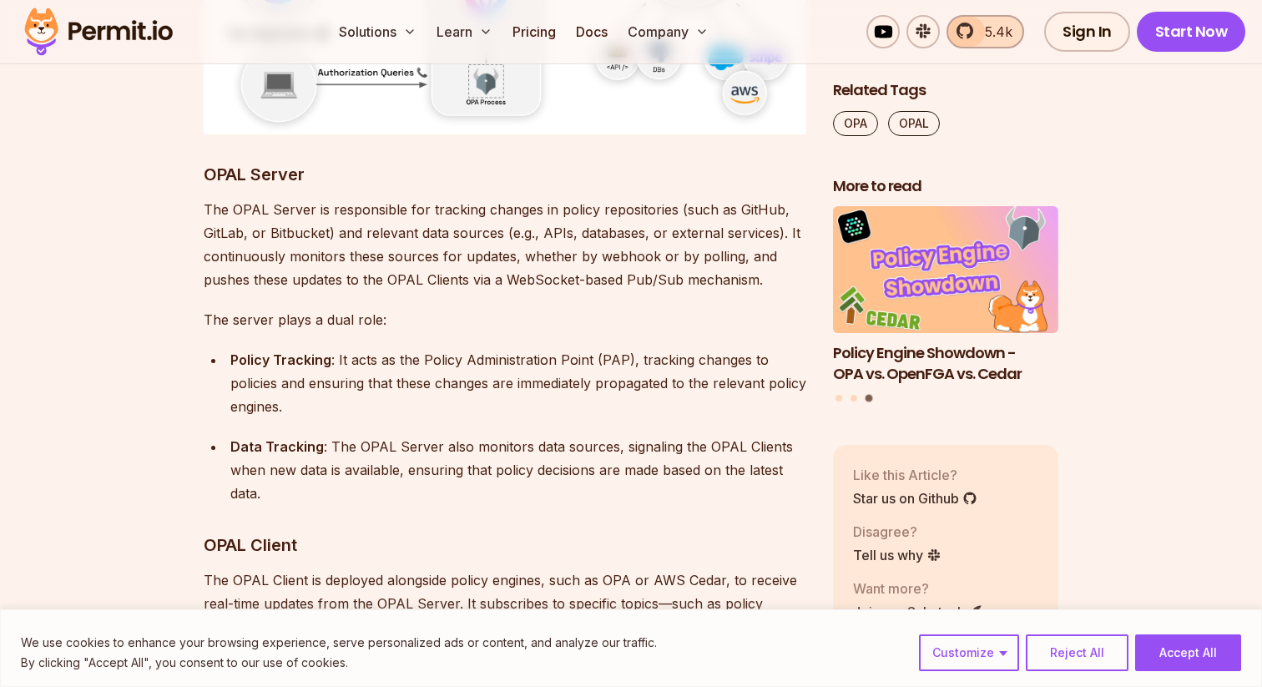
click at [961, 32] on link "5.4k" at bounding box center [985, 31] width 78 height 33
